Goal: Task Accomplishment & Management: Manage account settings

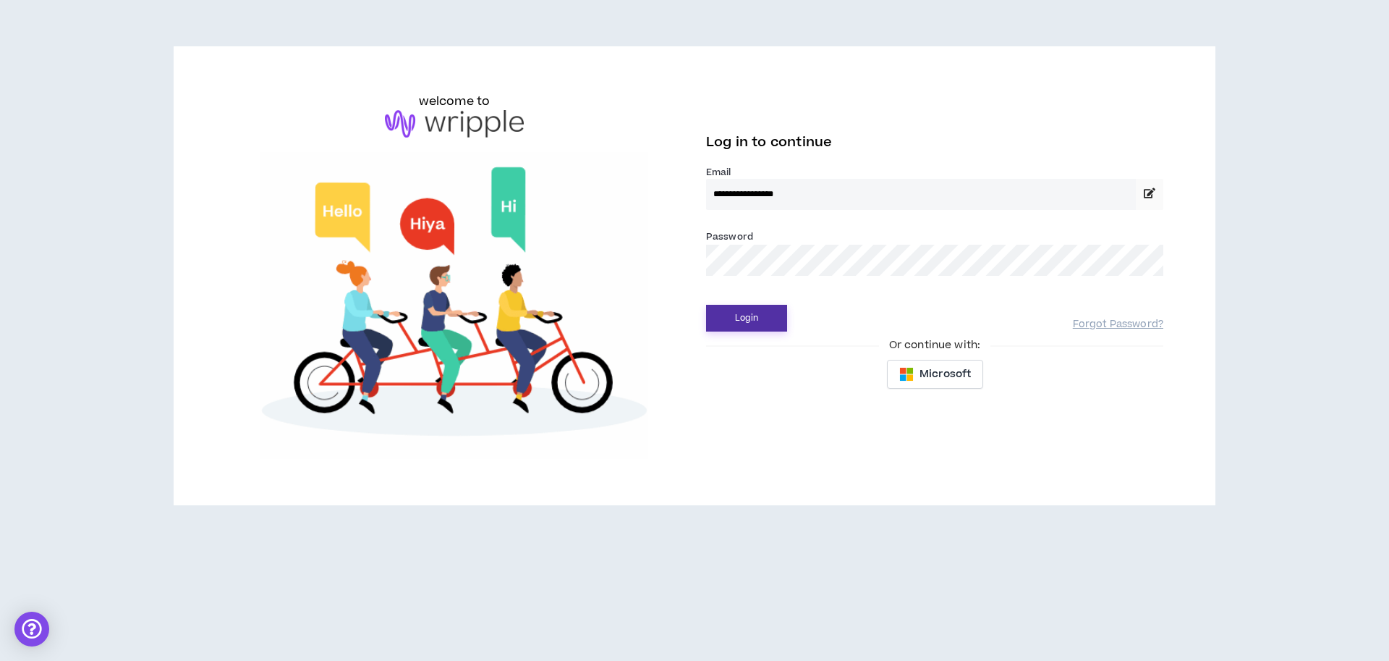
click at [766, 321] on button "Login" at bounding box center [746, 318] width 81 height 27
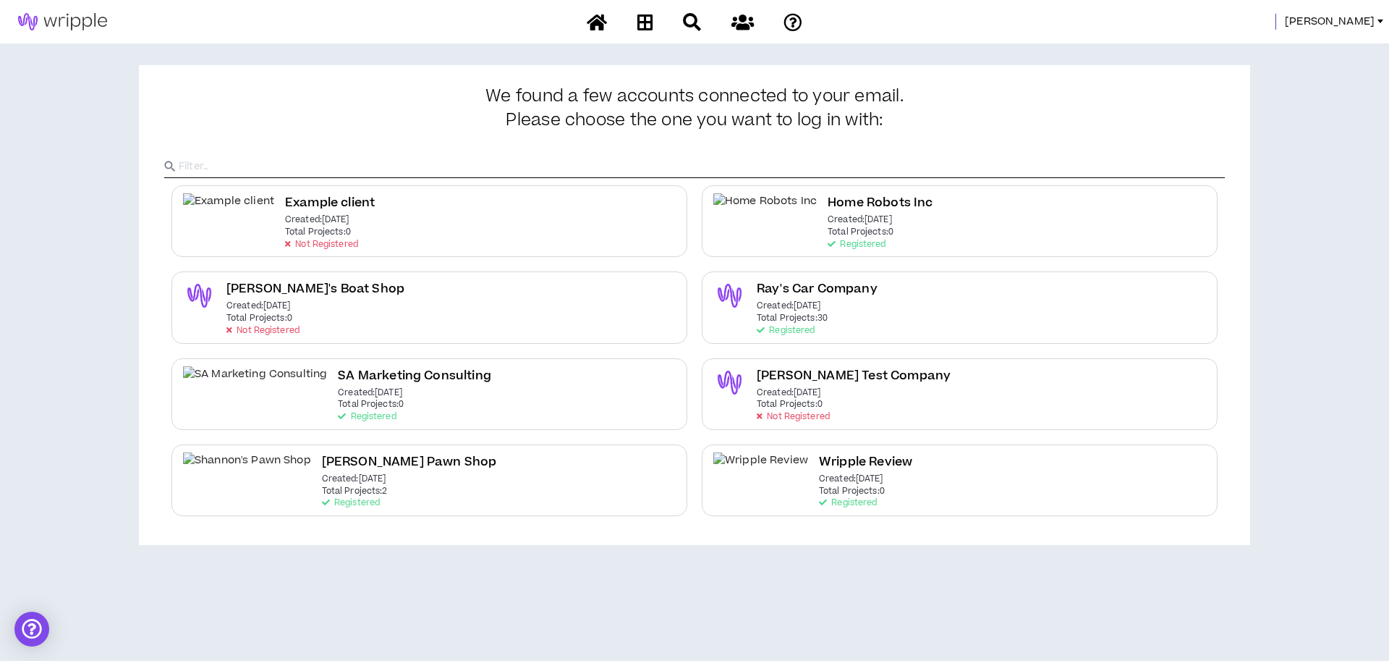
click at [1355, 16] on span "[PERSON_NAME]" at bounding box center [1330, 22] width 90 height 16
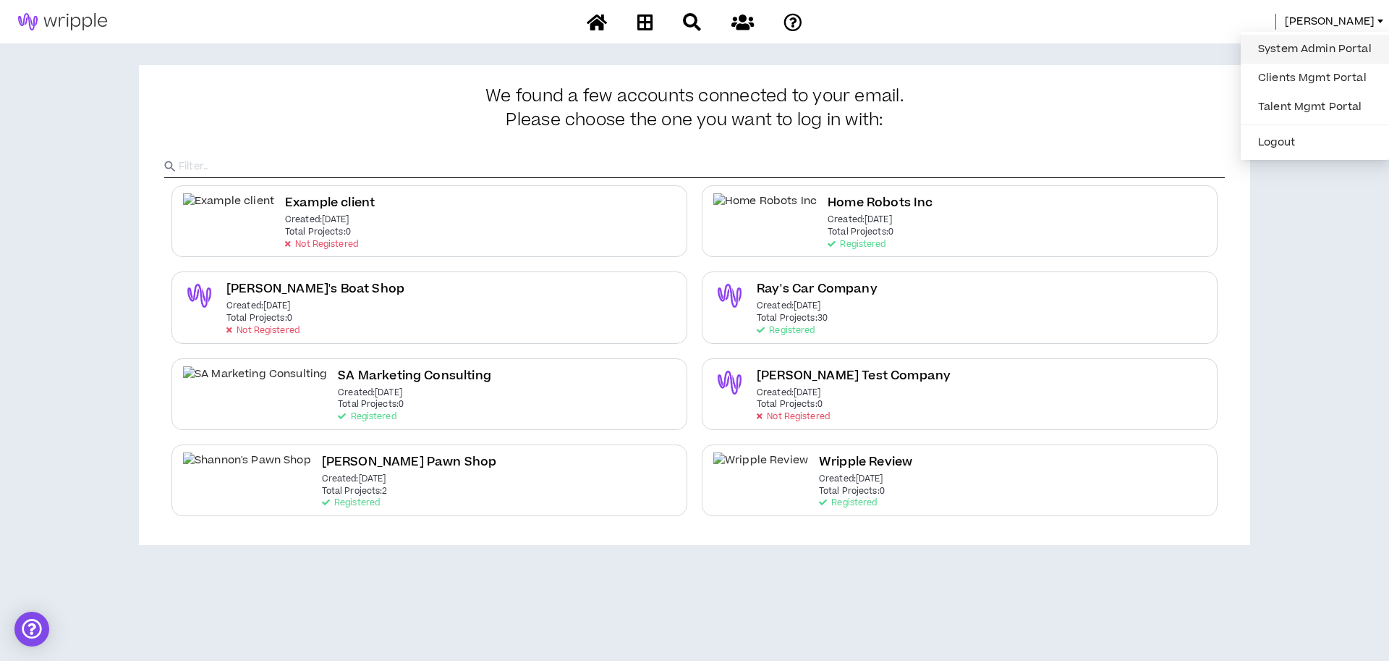
click at [1327, 48] on link "System Admin Portal" at bounding box center [1315, 49] width 131 height 22
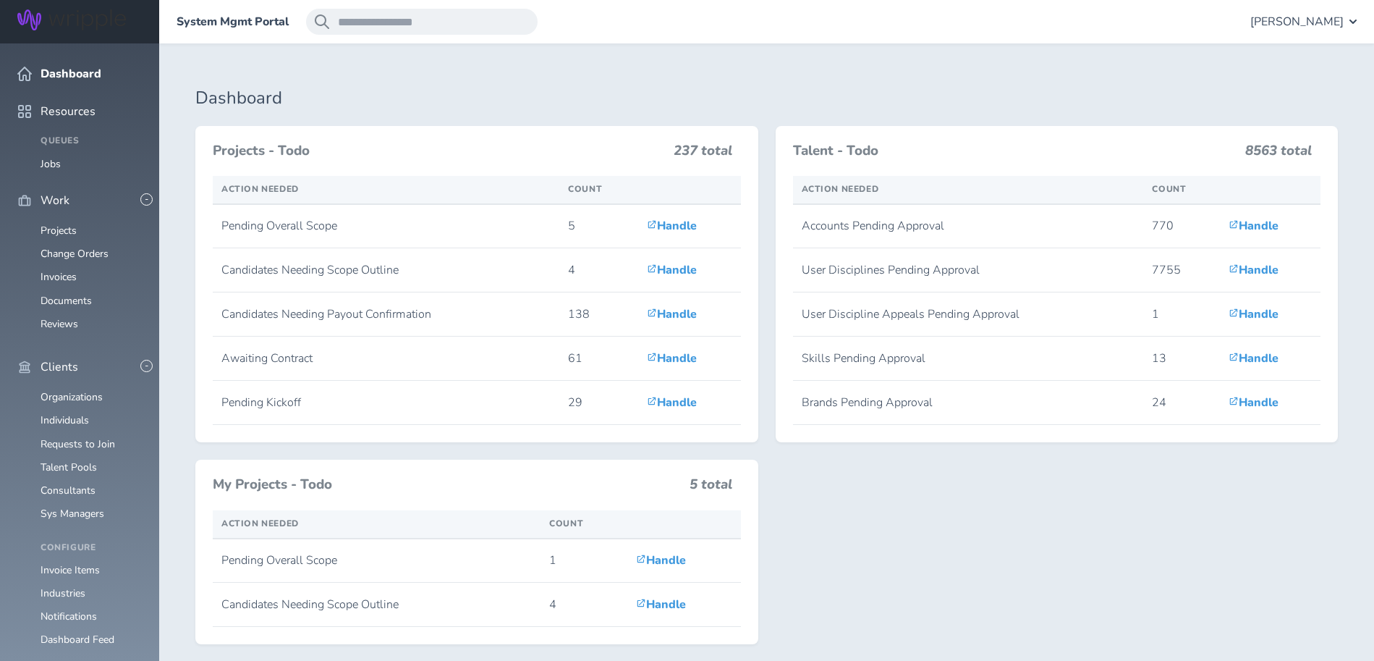
scroll to position [191, 0]
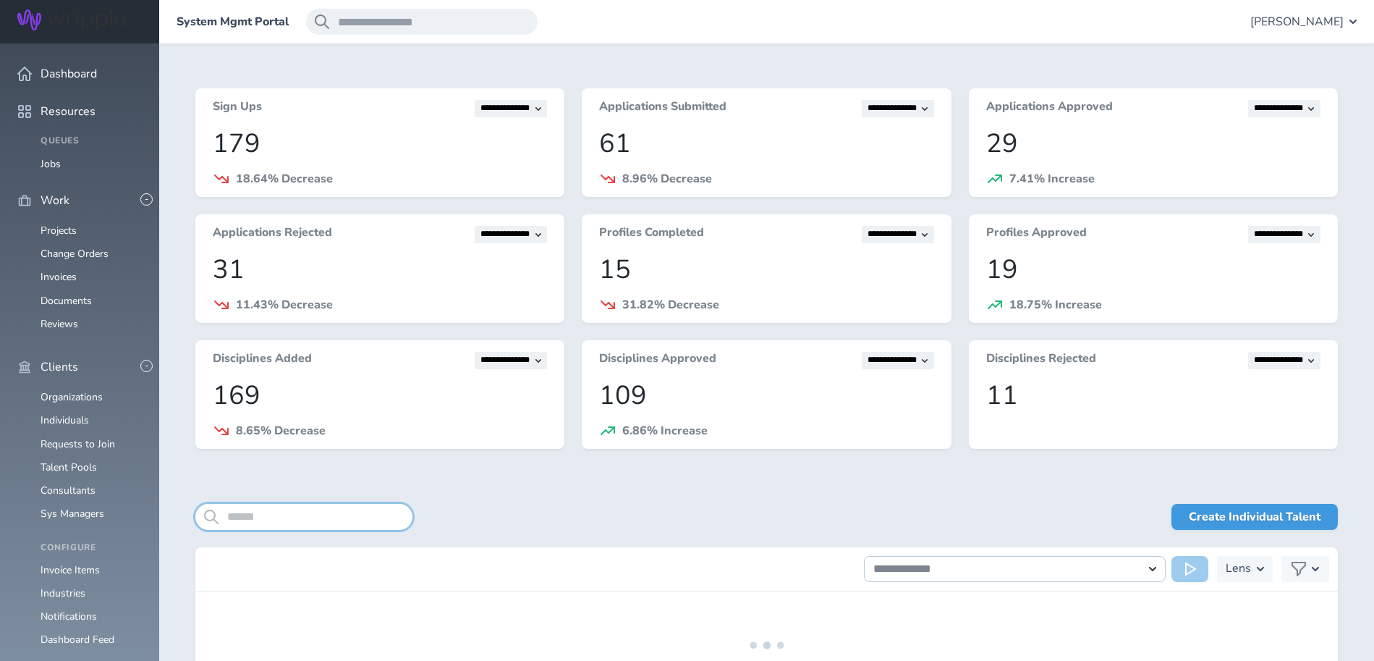
click at [342, 512] on input "search" at bounding box center [303, 517] width 217 height 26
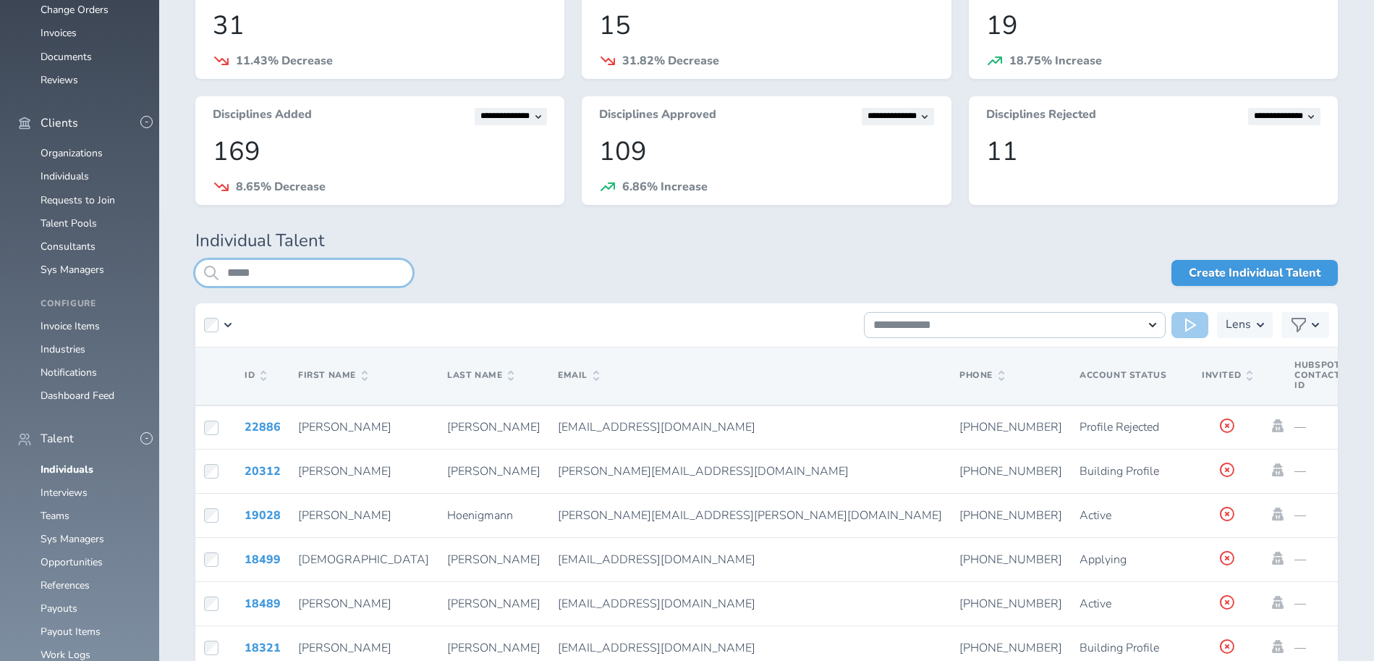
scroll to position [295, 0]
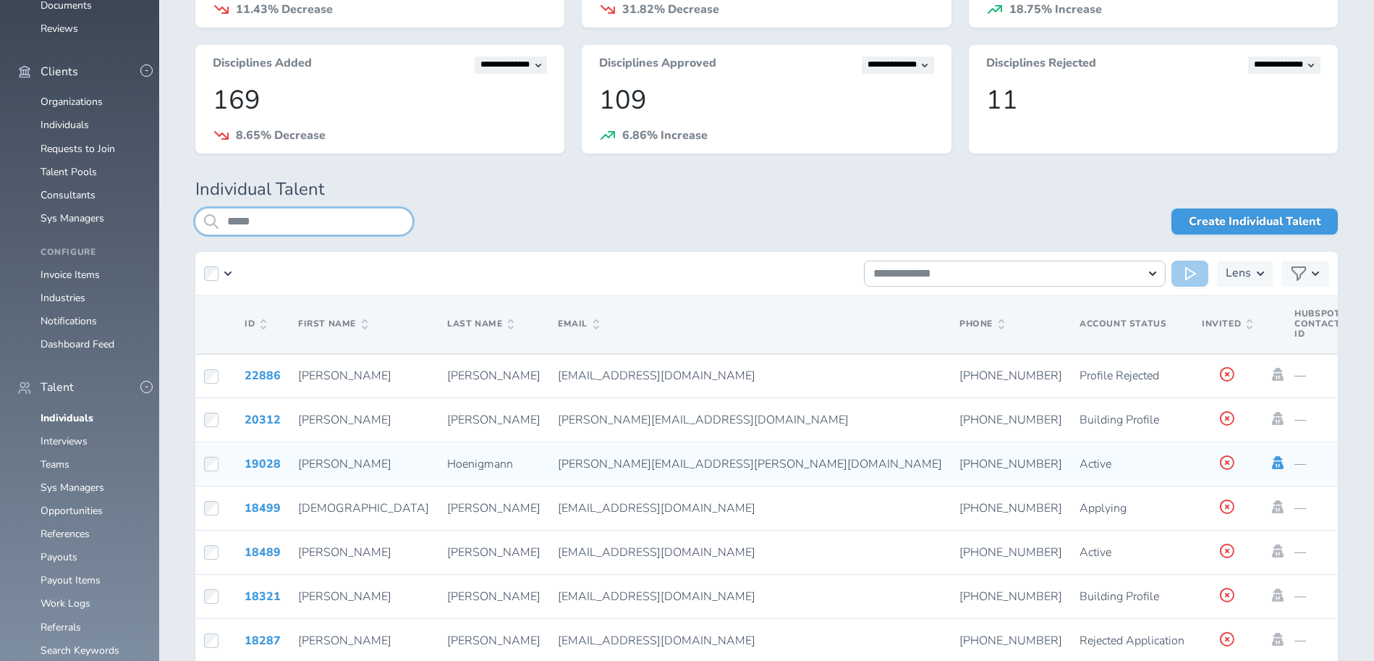
type input "*****"
click at [1272, 462] on icon at bounding box center [1278, 462] width 12 height 13
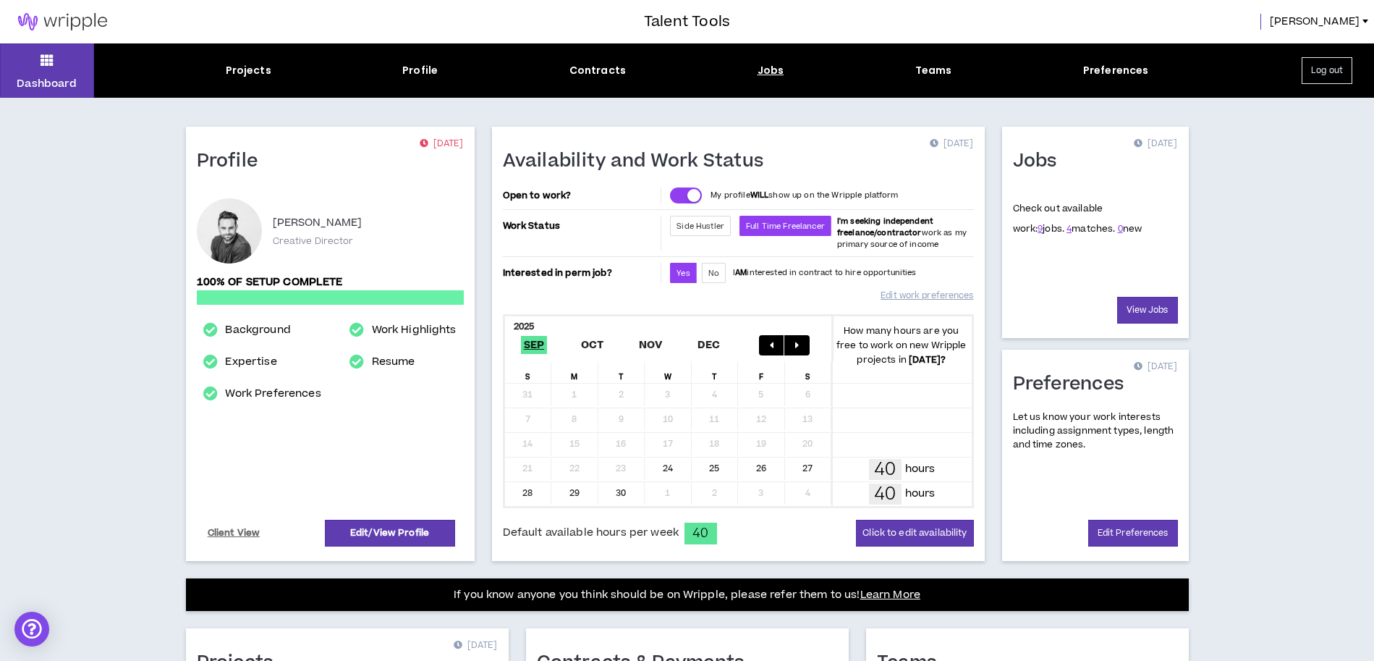
click at [771, 69] on div "Jobs" at bounding box center [771, 70] width 27 height 15
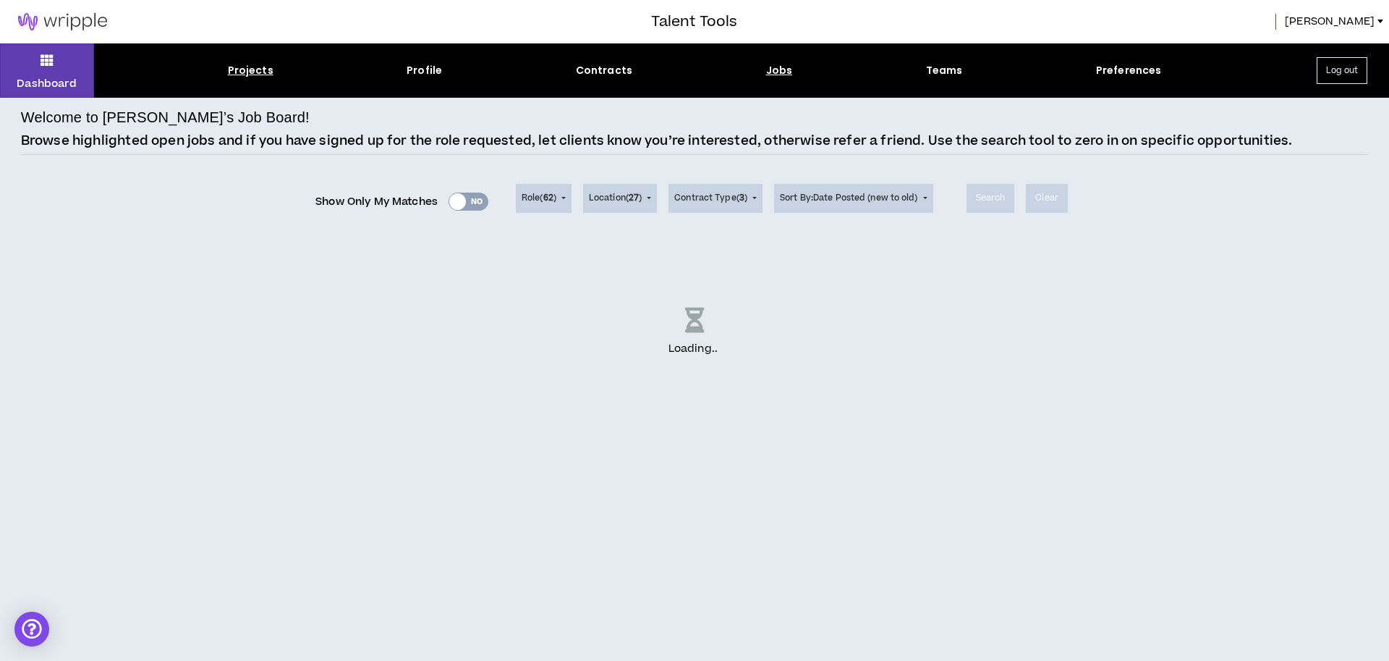
click at [251, 67] on div "Projects" at bounding box center [251, 70] width 46 height 15
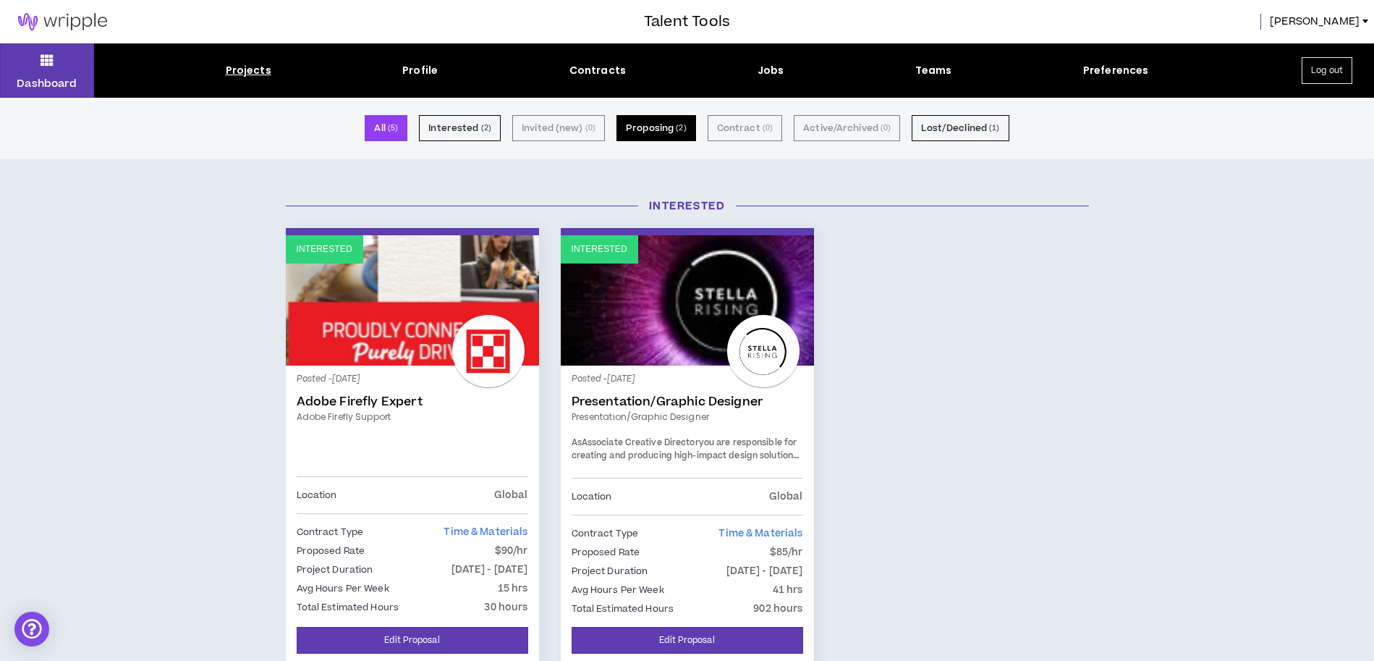
click at [646, 133] on button "Proposing ( 2 )" at bounding box center [657, 128] width 80 height 26
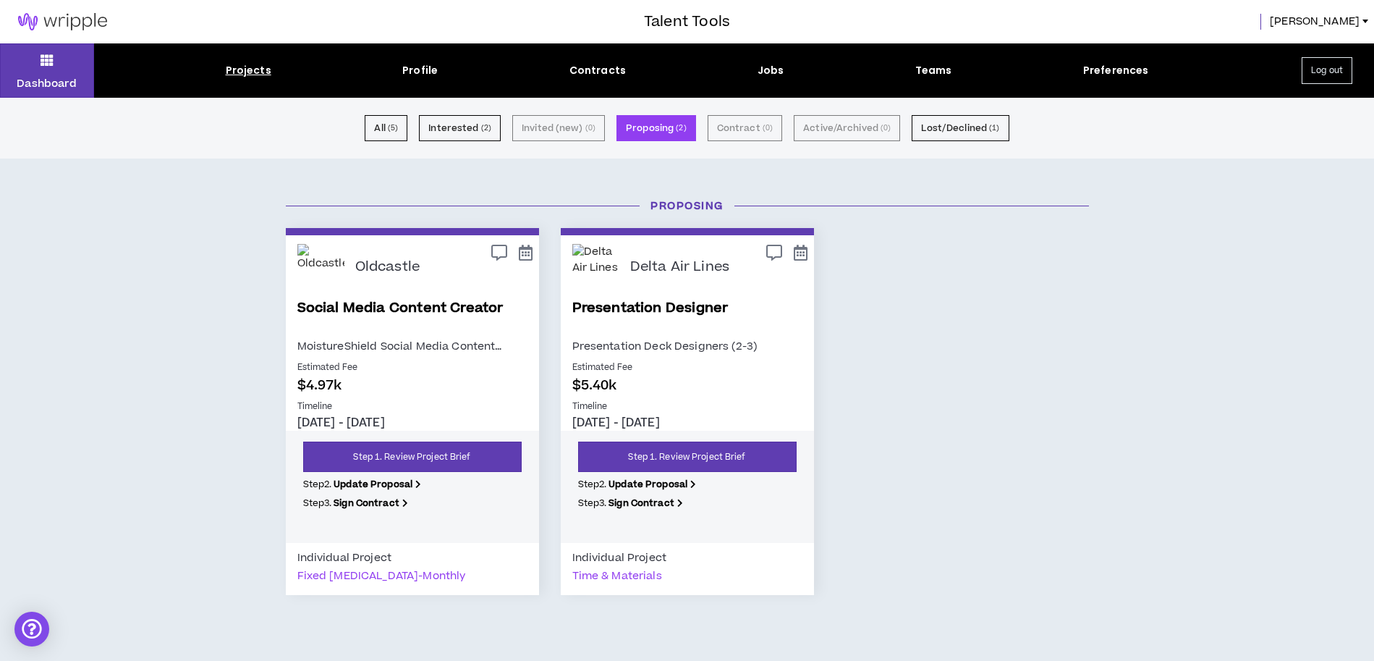
click at [436, 309] on link "Social Media Content Creator" at bounding box center [412, 317] width 230 height 39
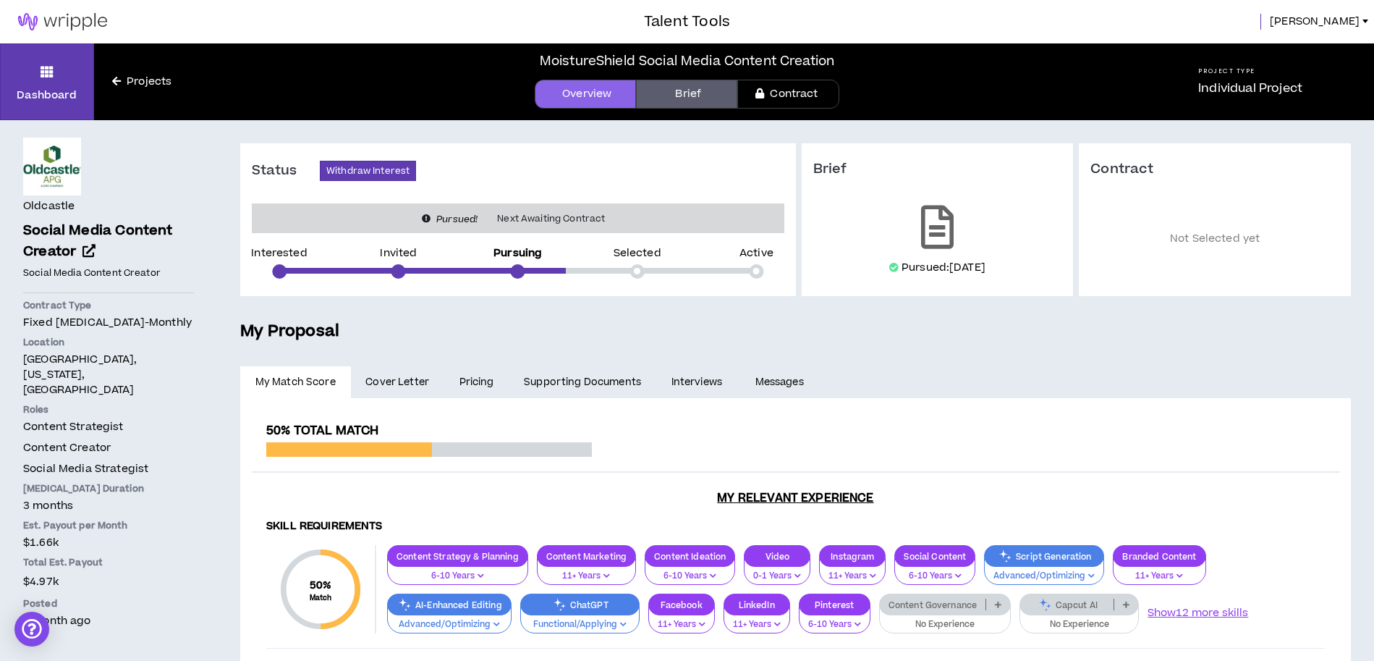
click at [687, 88] on link "Brief" at bounding box center [686, 94] width 101 height 29
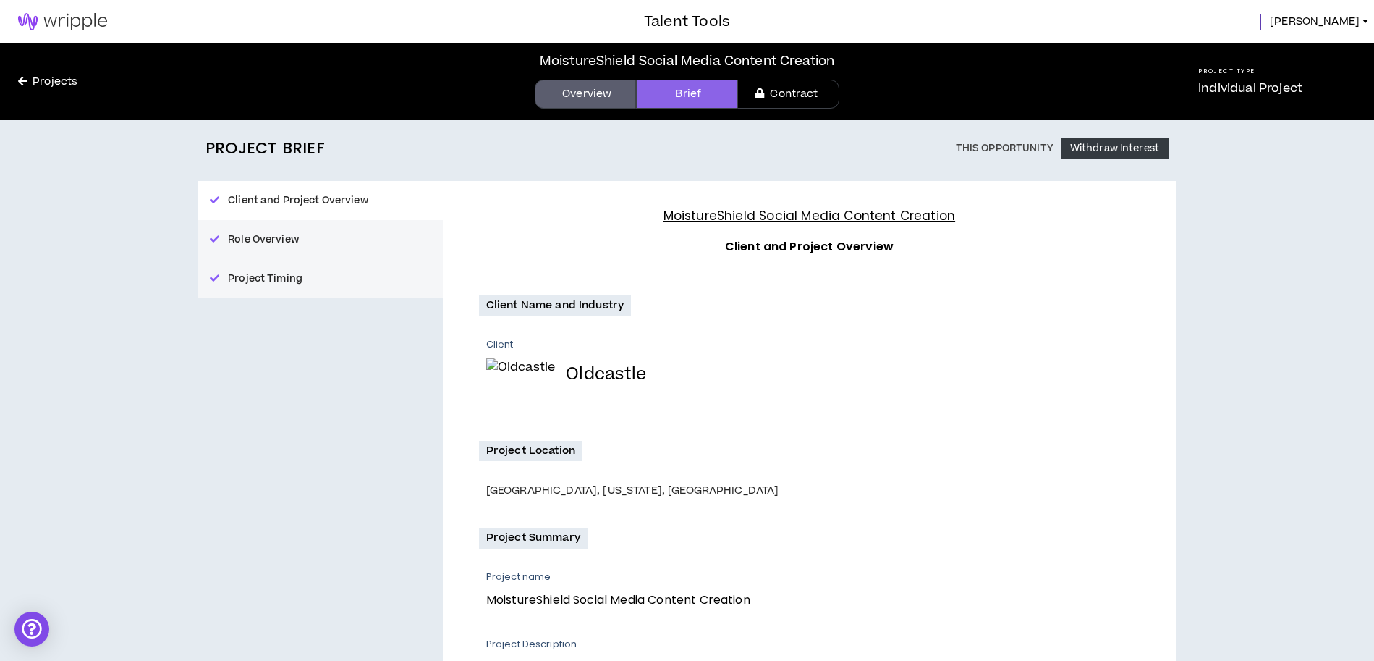
click at [810, 93] on link "Contract" at bounding box center [787, 94] width 101 height 29
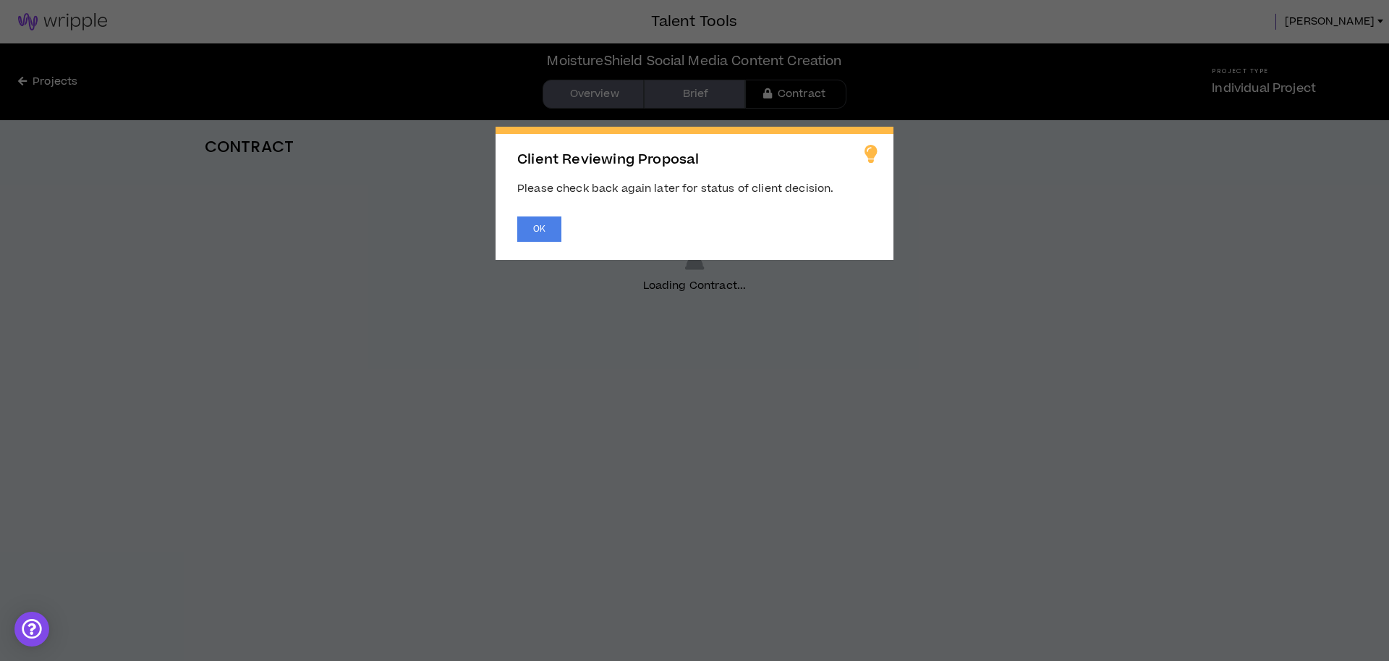
click at [708, 90] on span "Client Reviewing Proposal Please check back again later for status of client de…" at bounding box center [694, 330] width 1389 height 661
click at [545, 225] on button "OK" at bounding box center [539, 228] width 44 height 25
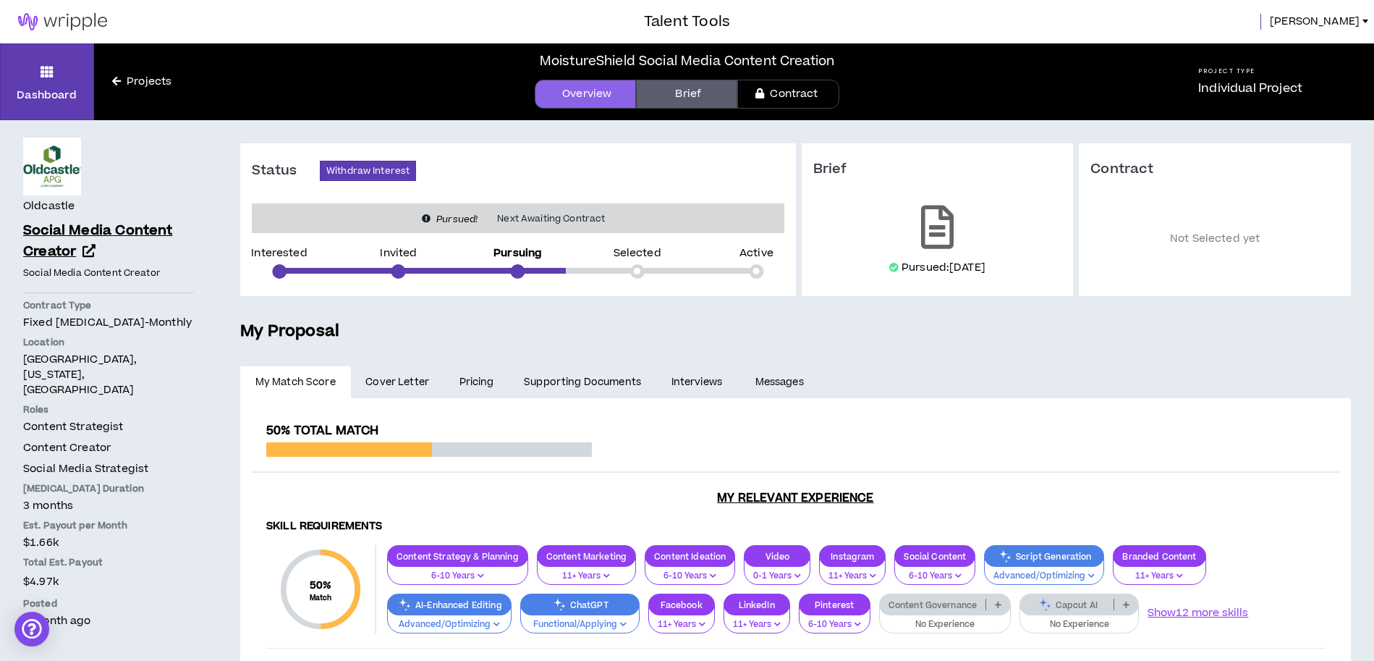
click at [100, 232] on span "Social Media Content Creator" at bounding box center [98, 241] width 150 height 41
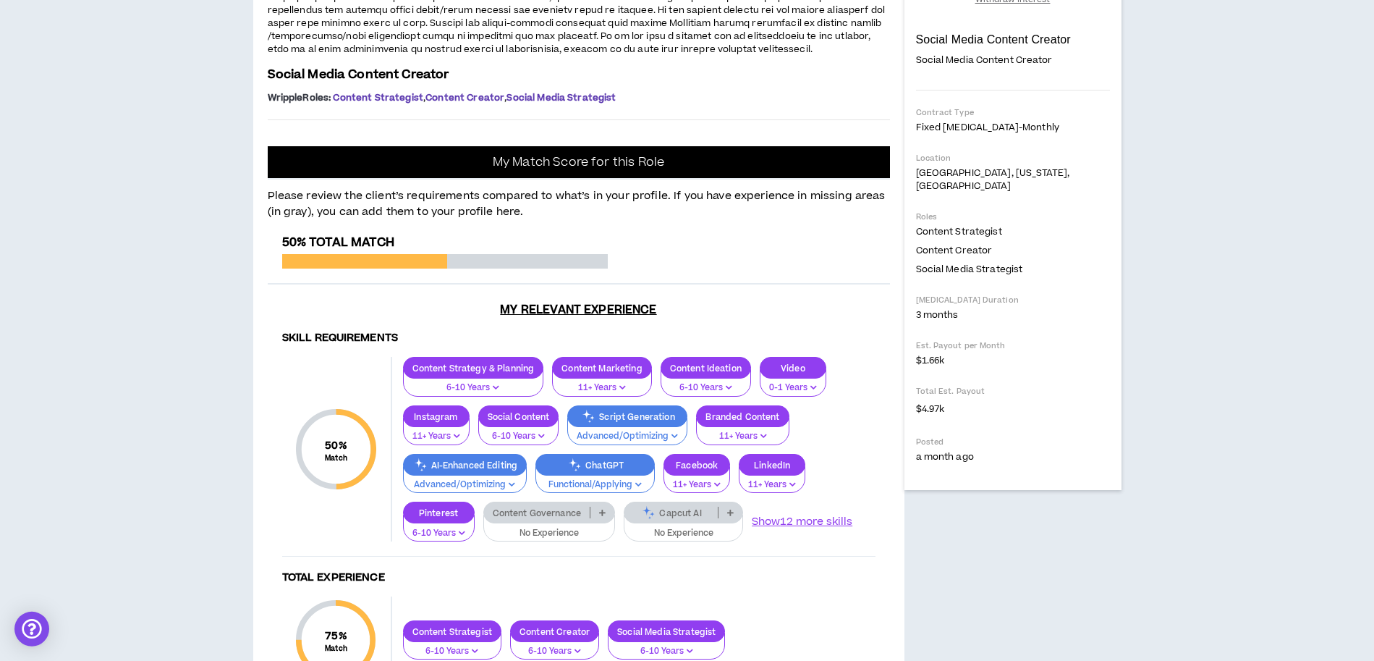
scroll to position [221, 0]
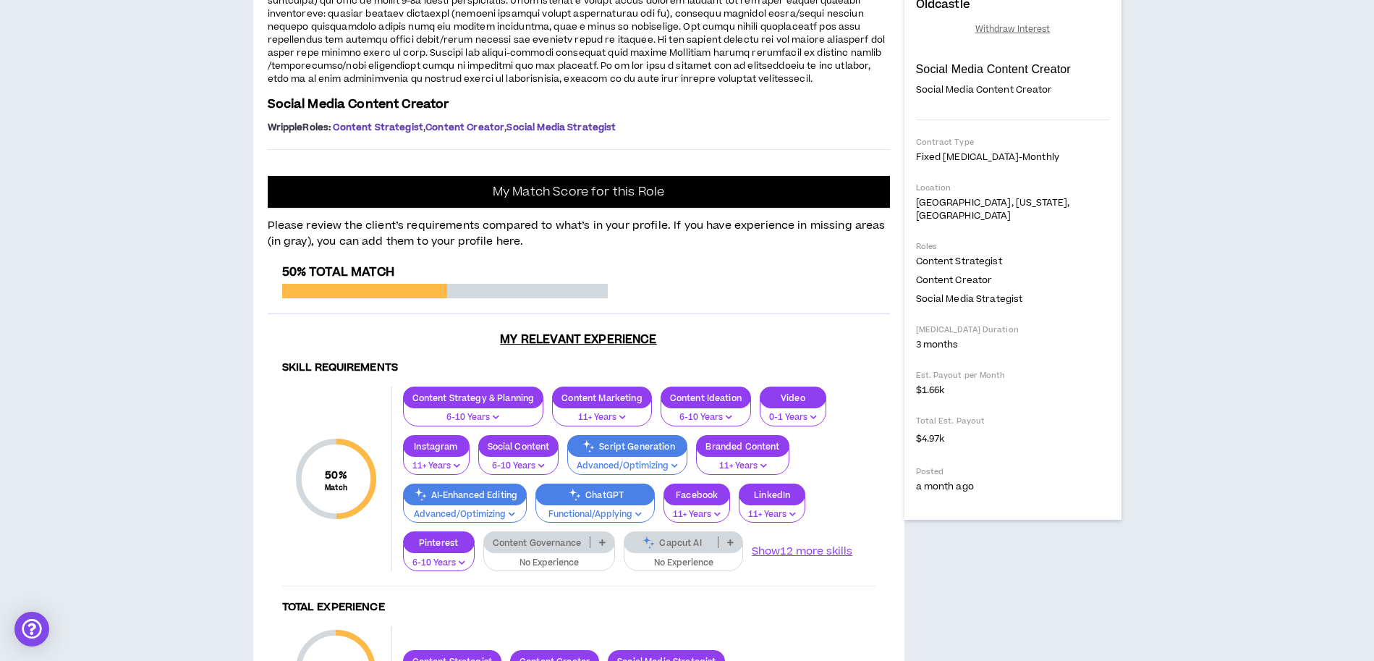
drag, startPoint x: 268, startPoint y: 323, endPoint x: 370, endPoint y: 439, distance: 154.8
click at [370, 87] on p at bounding box center [579, 26] width 622 height 119
copy span "MoistureShield, a leading composite decking brand, needs an experienced Instagr…"
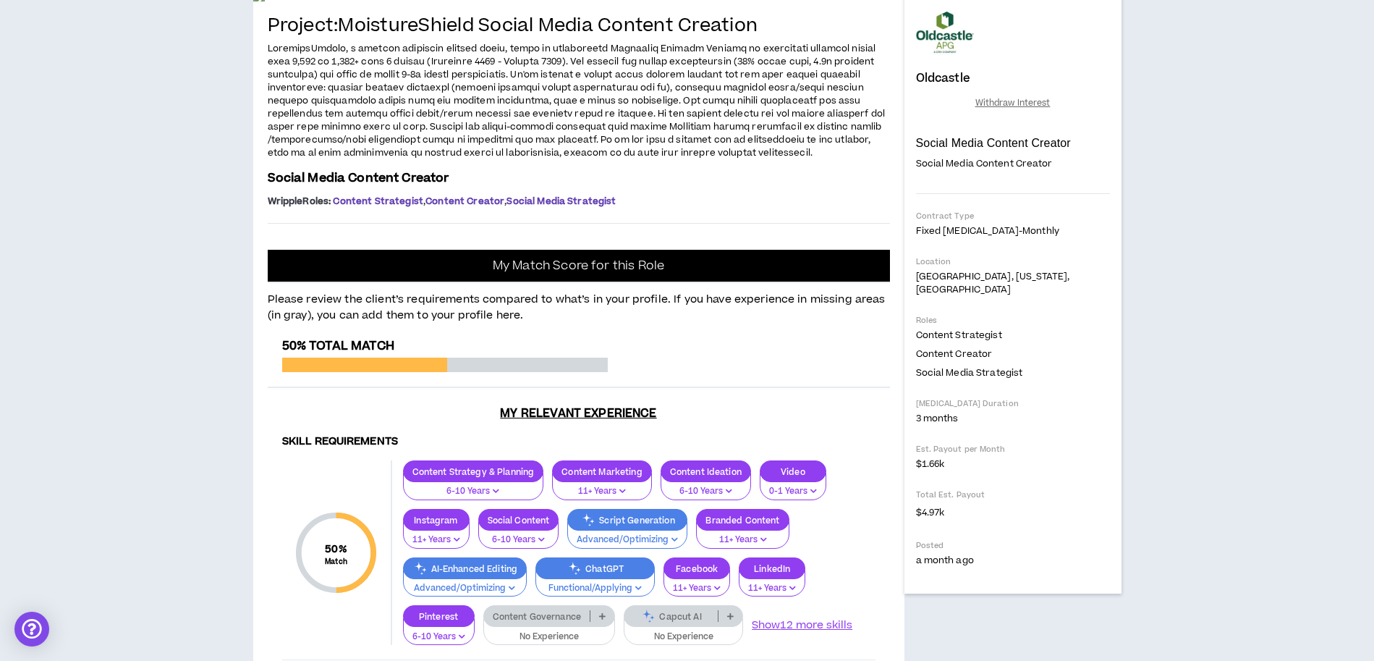
scroll to position [0, 0]
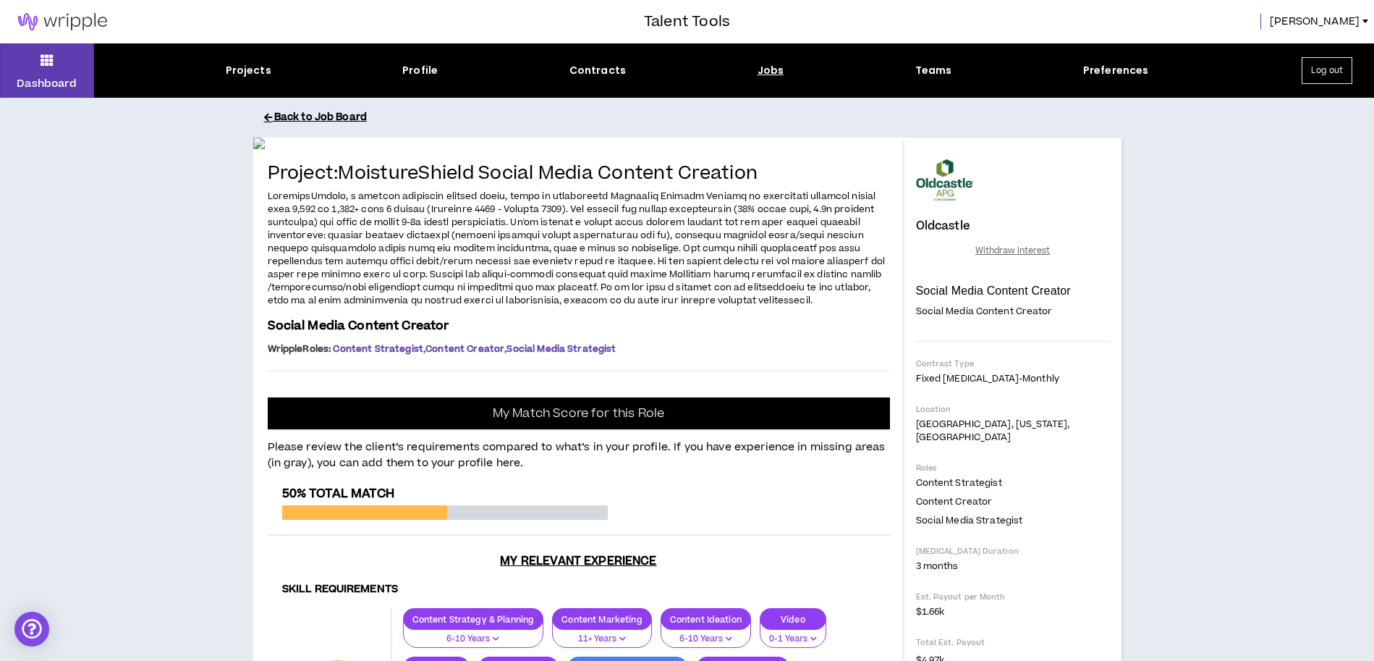
click at [305, 118] on button "Back to Job Board" at bounding box center [698, 117] width 868 height 25
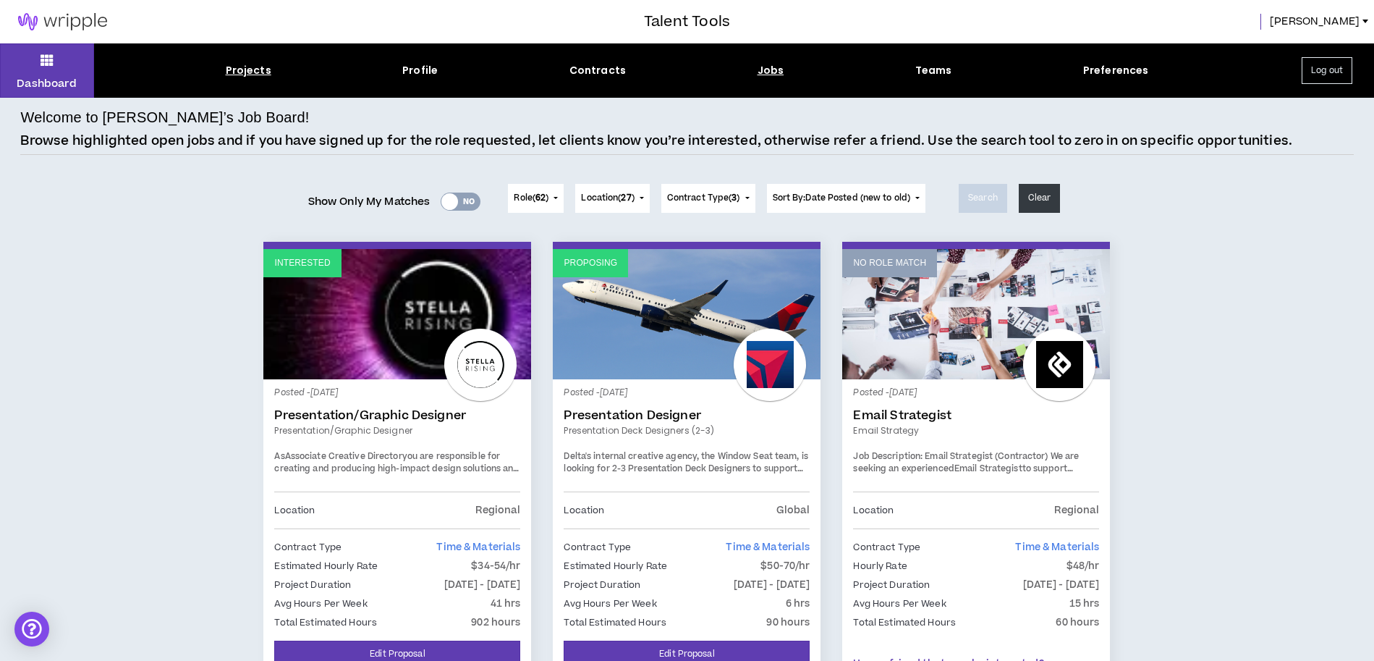
click at [263, 74] on div "Projects" at bounding box center [249, 70] width 46 height 15
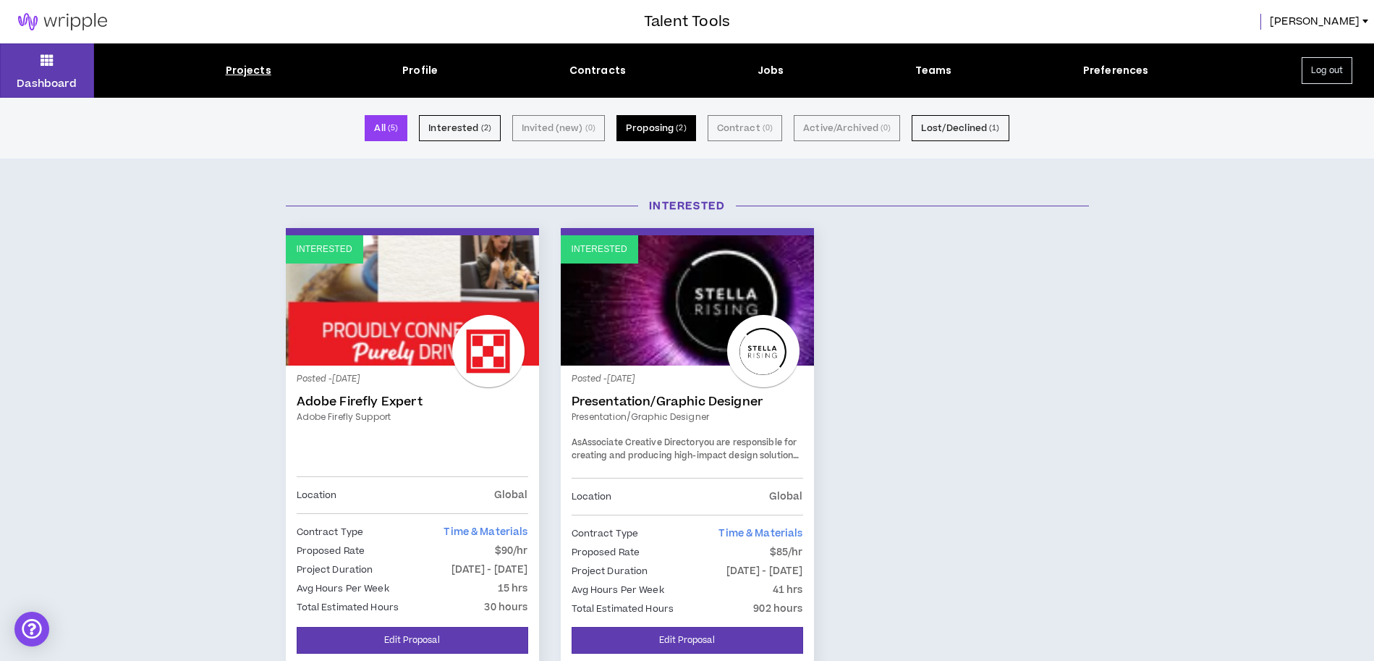
click at [656, 131] on button "Proposing ( 2 )" at bounding box center [657, 128] width 80 height 26
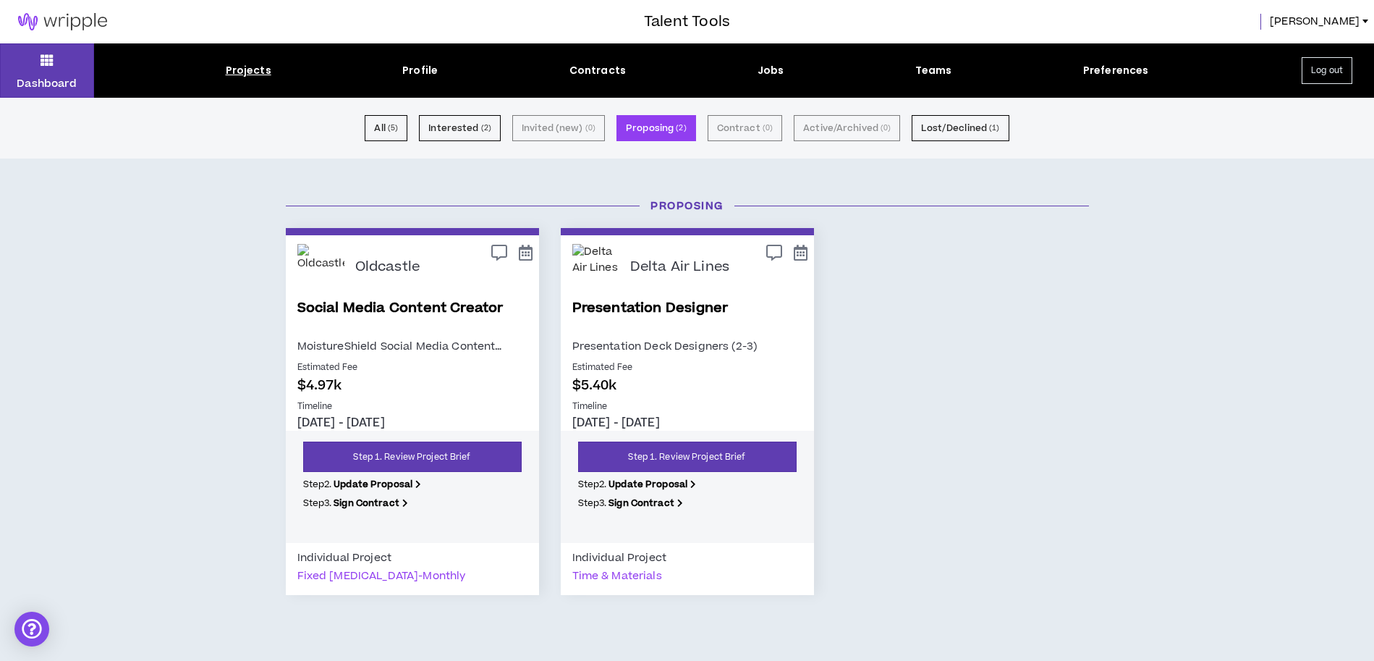
click at [449, 311] on link "Social Media Content Creator" at bounding box center [412, 317] width 230 height 39
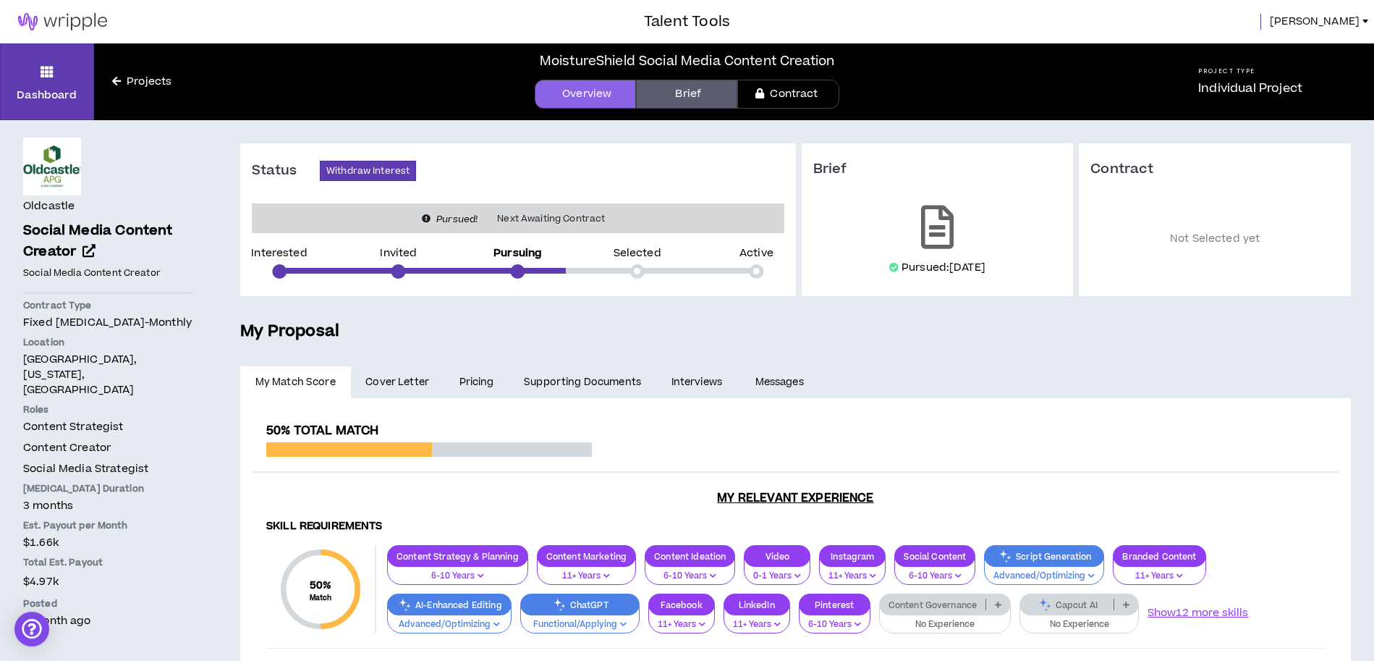
click at [1352, 24] on span "Chris" at bounding box center [1315, 22] width 90 height 16
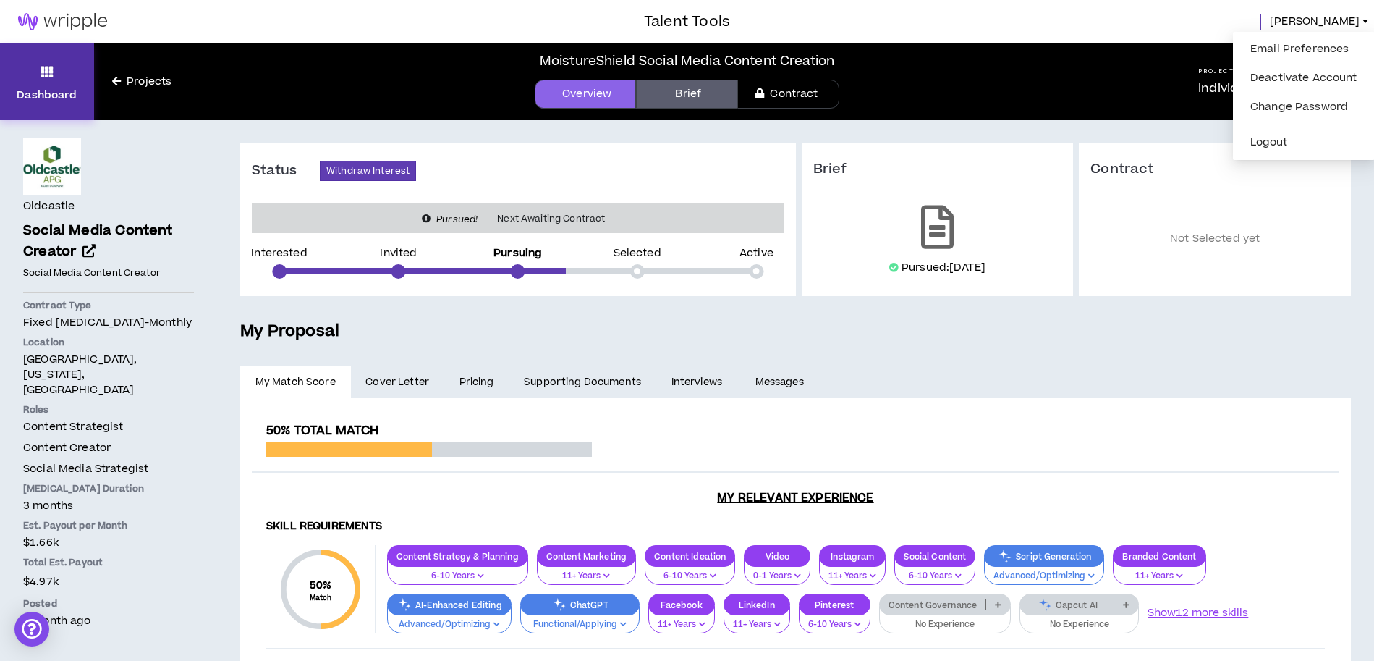
click at [45, 81] on icon at bounding box center [47, 72] width 13 height 20
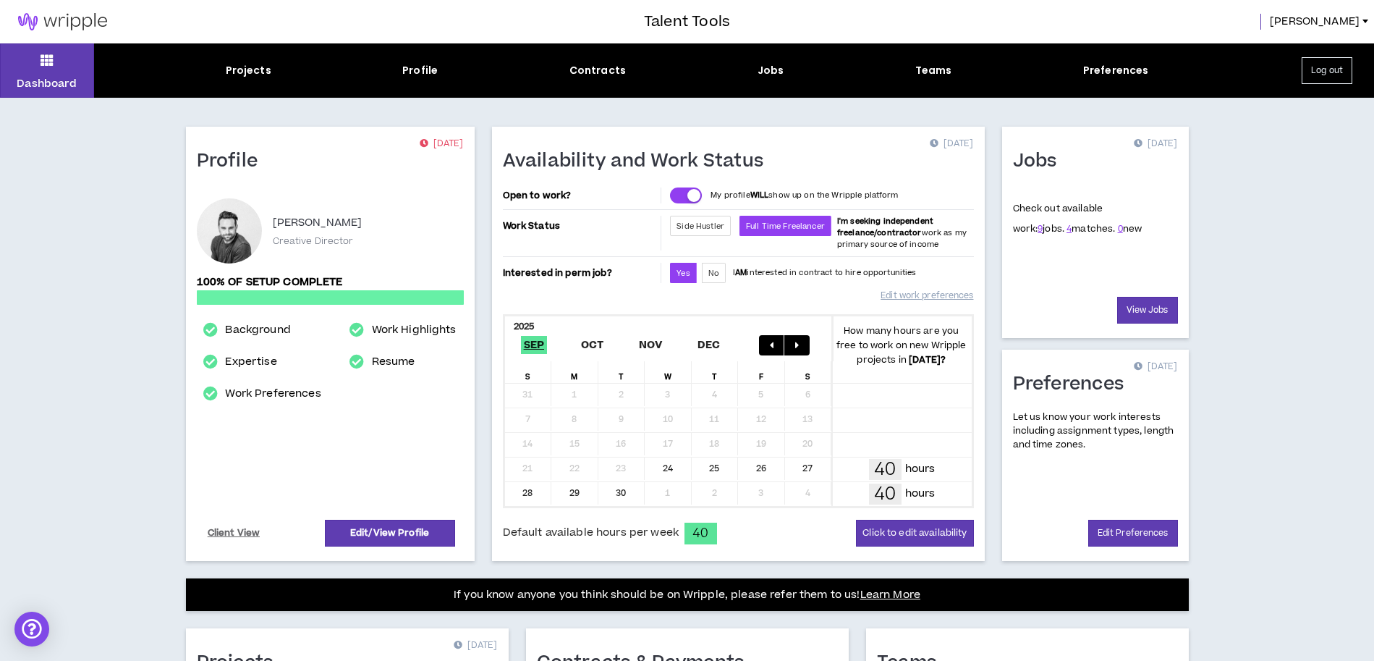
drag, startPoint x: 304, startPoint y: 223, endPoint x: 370, endPoint y: 226, distance: 66.6
click at [363, 226] on p "Chris Hoenigmann" at bounding box center [318, 222] width 90 height 17
copy p "Hoenigmann"
click at [157, 402] on div "Dashboard Projects Profile Contracts Jobs Teams Preferences Log out Profile 34 …" at bounding box center [687, 509] width 1374 height 933
click at [384, 533] on link "Edit/View Profile" at bounding box center [390, 533] width 130 height 27
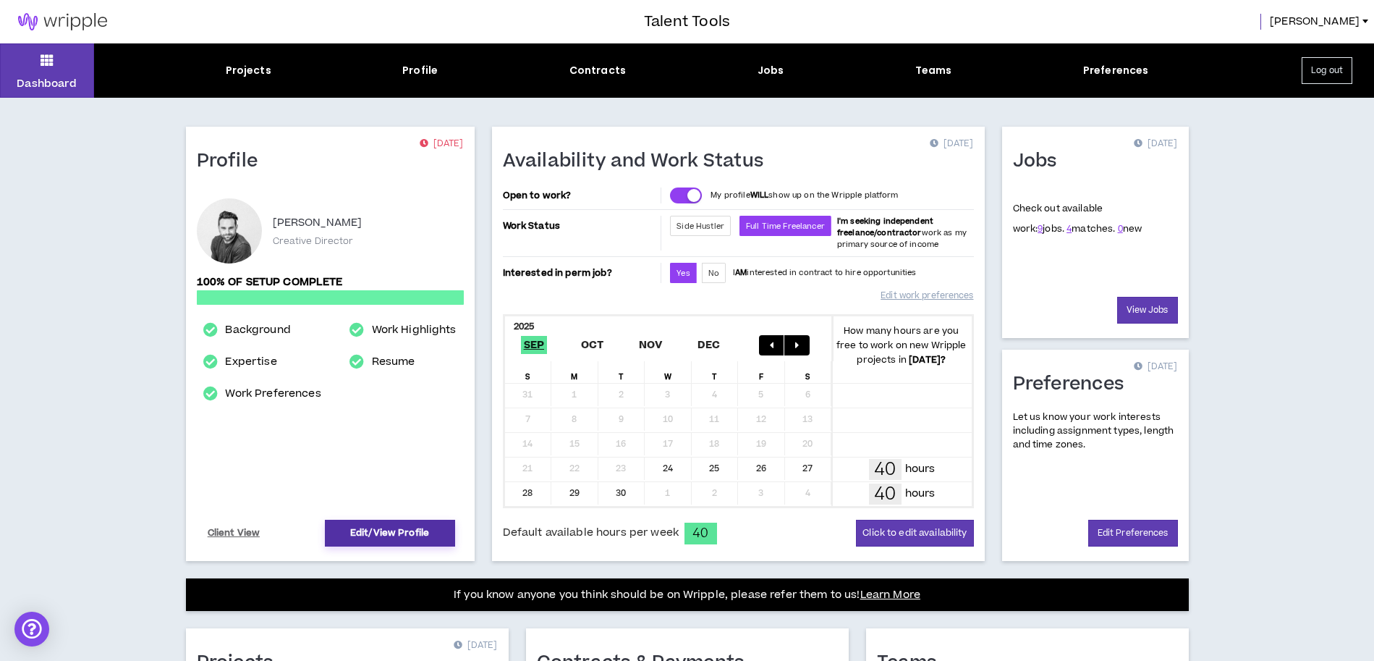
select select "*"
select select "US"
select select "*******"
select select "*"
select select "**********"
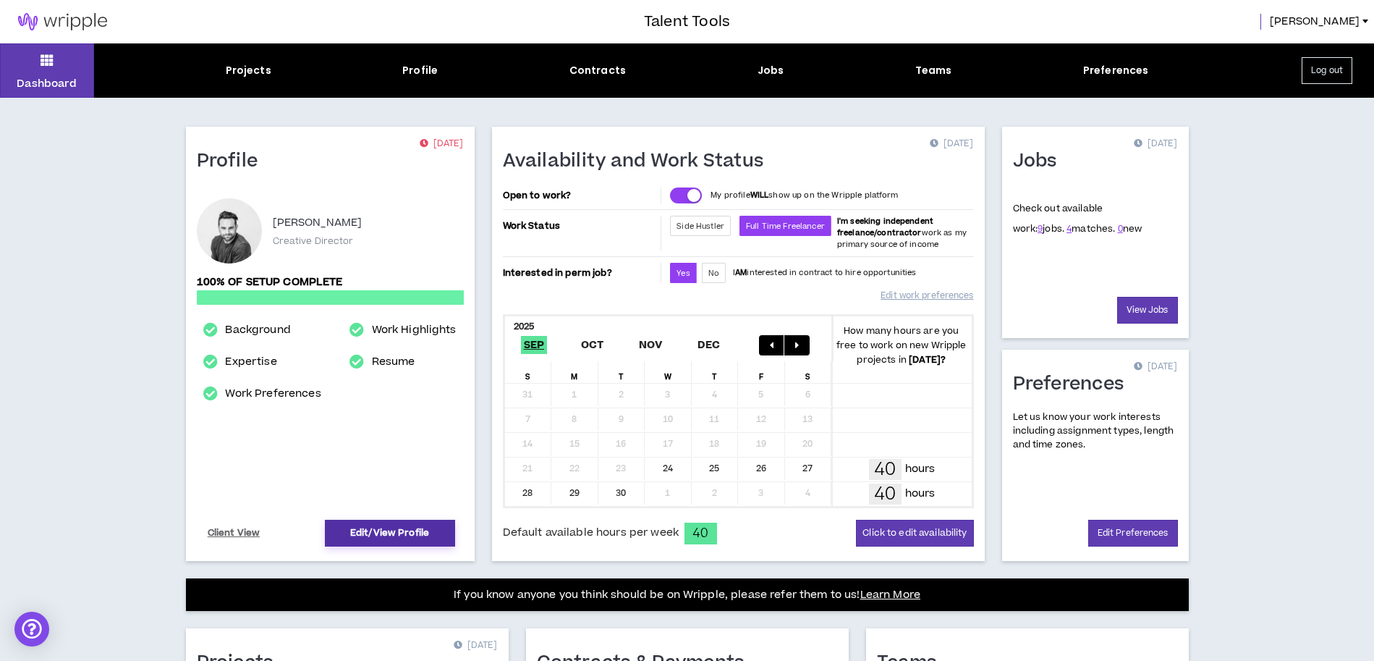
select select "*****"
select select "***"
select select "**********"
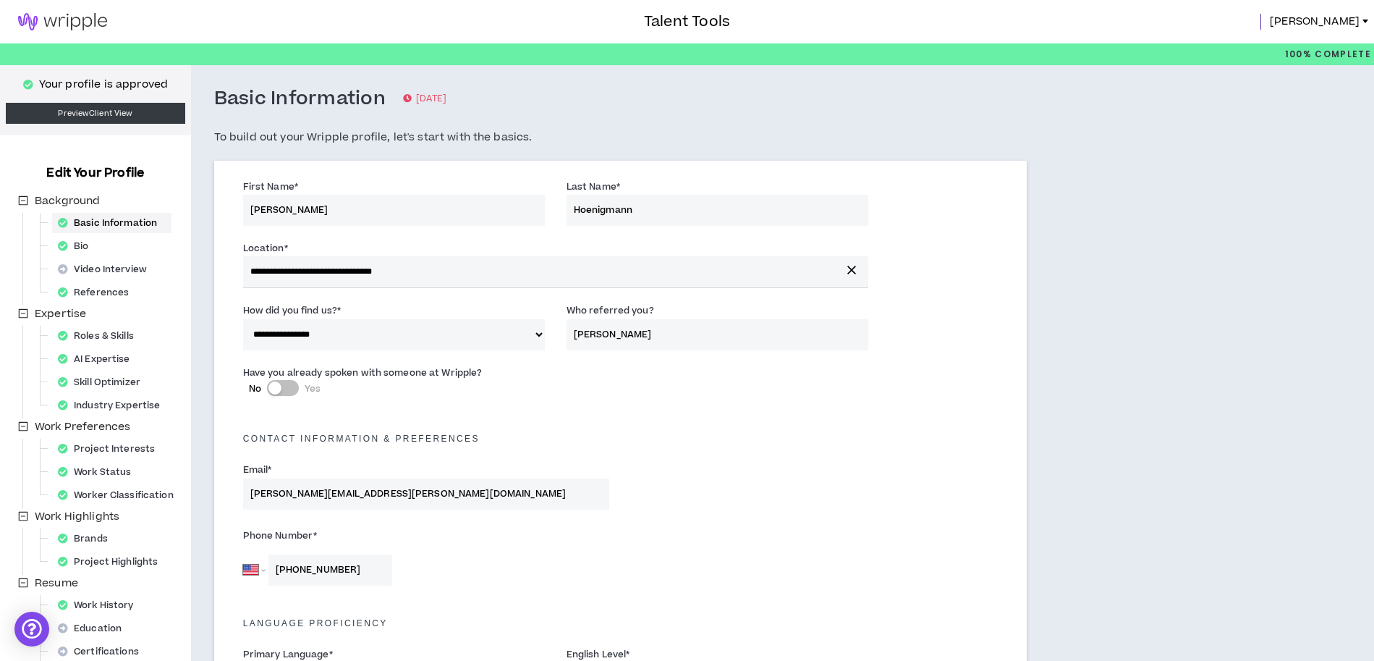
drag, startPoint x: 404, startPoint y: 500, endPoint x: 266, endPoint y: 489, distance: 137.9
click at [266, 489] on input "chris.hoenigmann@gmail.com" at bounding box center [426, 493] width 366 height 31
drag, startPoint x: 408, startPoint y: 491, endPoint x: 251, endPoint y: 483, distance: 157.2
click at [251, 483] on input "chris.hoenigmann@gmail.com" at bounding box center [426, 493] width 366 height 31
click at [593, 622] on h5 "Language Proficiency" at bounding box center [620, 623] width 776 height 10
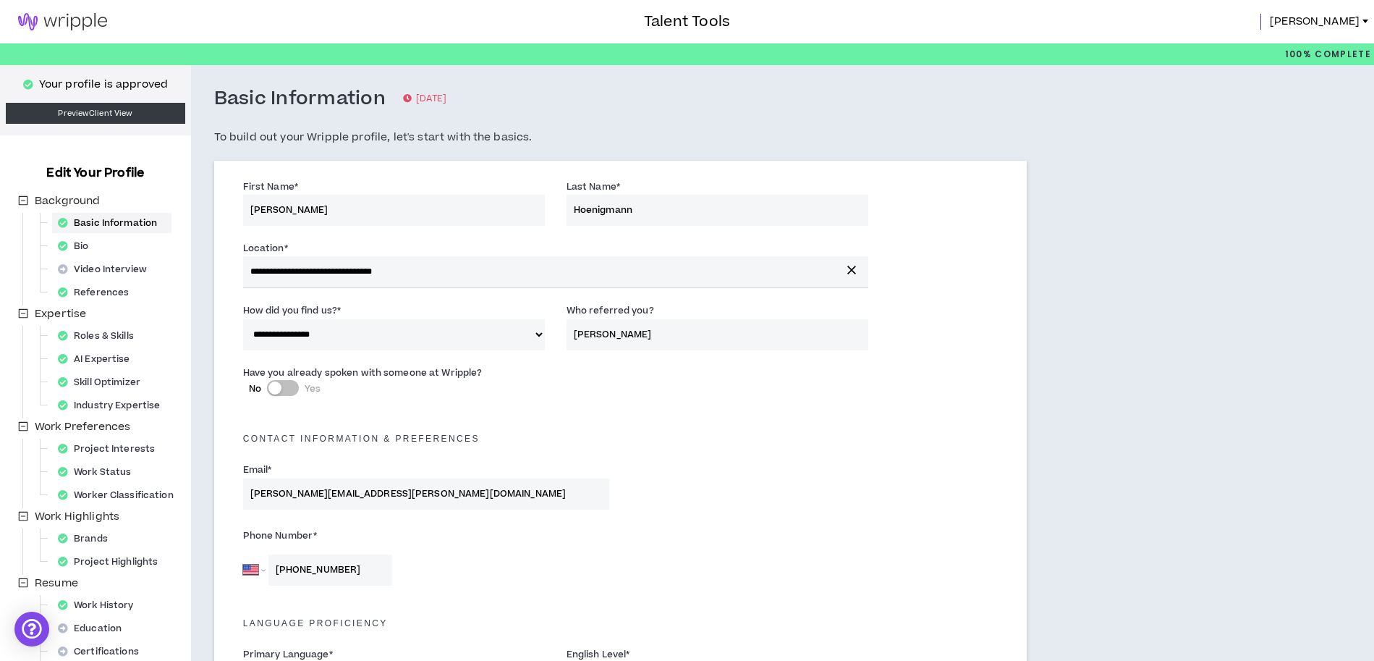
drag, startPoint x: 289, startPoint y: 571, endPoint x: 348, endPoint y: 574, distance: 58.7
click at [348, 574] on input "+1 631 707 0436" at bounding box center [330, 569] width 124 height 31
